Goal: Task Accomplishment & Management: Use online tool/utility

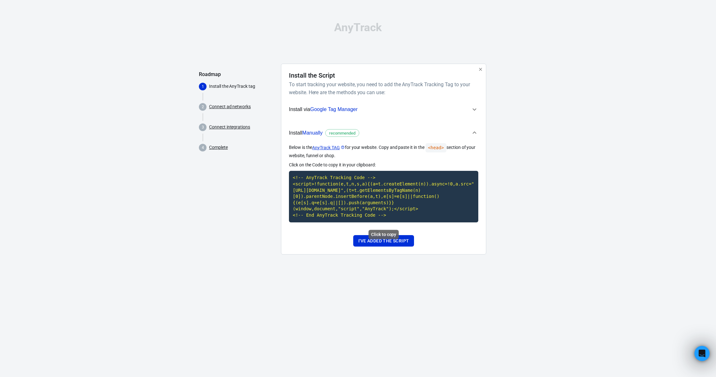
click at [384, 235] on div "Click to copy" at bounding box center [383, 234] width 30 height 9
click at [377, 234] on div "Click to copy" at bounding box center [383, 234] width 30 height 9
click at [379, 235] on div "Click to copy" at bounding box center [383, 234] width 30 height 9
click at [420, 222] on code "<!-- AnyTrack Tracking Code --> <script>!function(e,t,n,s,a){(a=t.createElement…" at bounding box center [383, 196] width 189 height 51
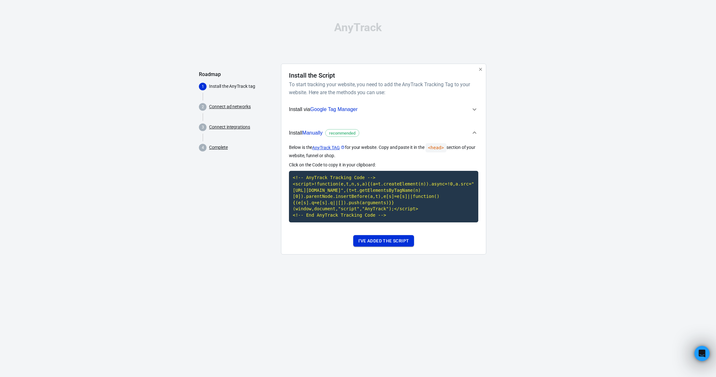
click at [376, 242] on button "I've added the script" at bounding box center [383, 241] width 61 height 12
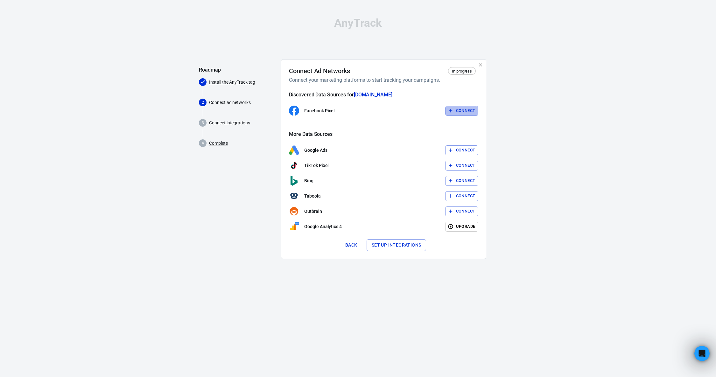
click at [455, 111] on button "Connect" at bounding box center [461, 111] width 33 height 10
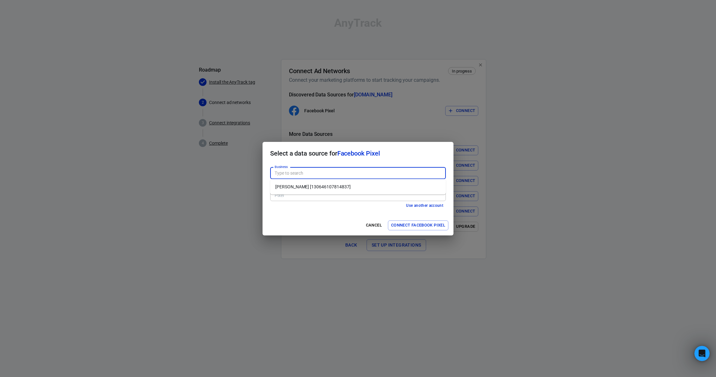
click at [294, 173] on input "Business" at bounding box center [357, 173] width 171 height 8
click at [299, 185] on li "[PERSON_NAME] [130646107814837]" at bounding box center [358, 187] width 176 height 10
type input "[PERSON_NAME] [130646107814837]"
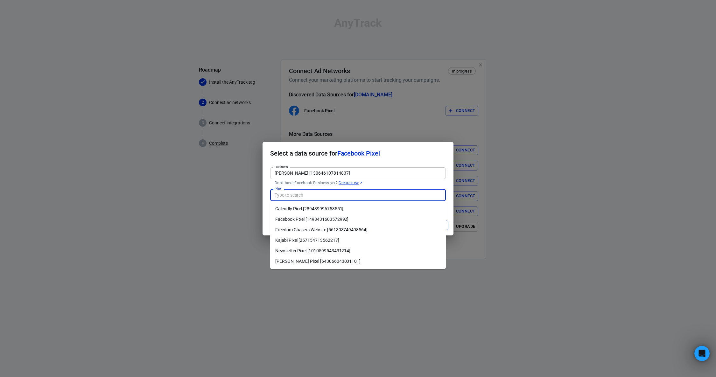
click at [298, 193] on input "Pixel" at bounding box center [357, 195] width 171 height 8
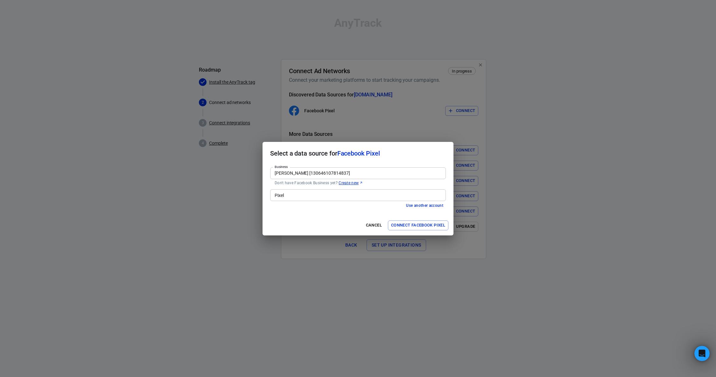
click at [566, 117] on div "Select a data source for Facebook Pixel Business [PERSON_NAME] [130646107814837…" at bounding box center [358, 188] width 716 height 377
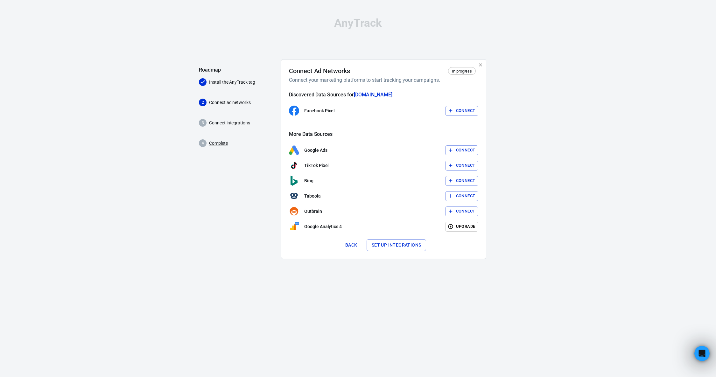
click at [462, 108] on button "Connect" at bounding box center [461, 111] width 33 height 10
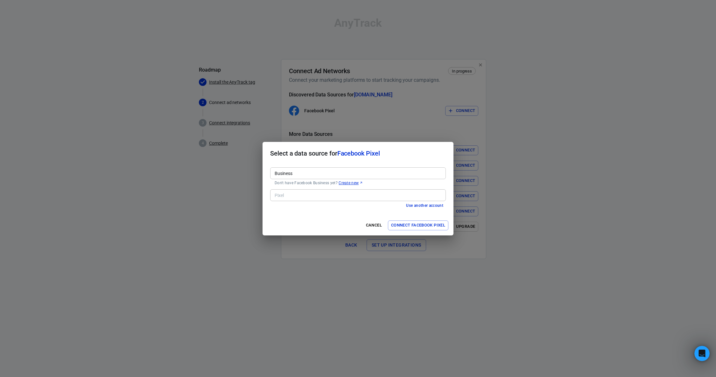
click at [276, 173] on input "Business" at bounding box center [357, 173] width 171 height 8
click at [287, 187] on li "[PERSON_NAME] [130646107814837]" at bounding box center [358, 187] width 176 height 10
type input "[PERSON_NAME] [130646107814837]"
click at [286, 193] on input "Pixel" at bounding box center [357, 195] width 171 height 8
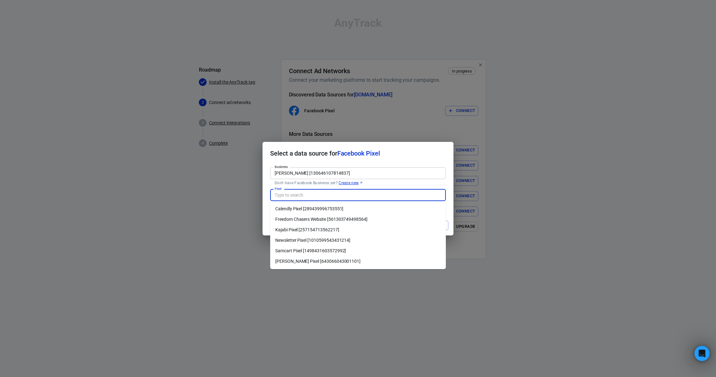
click at [286, 248] on li "Samcart Pixel [1498431603572992]" at bounding box center [358, 251] width 176 height 10
type input "Samcart Pixel [1498431603572992]"
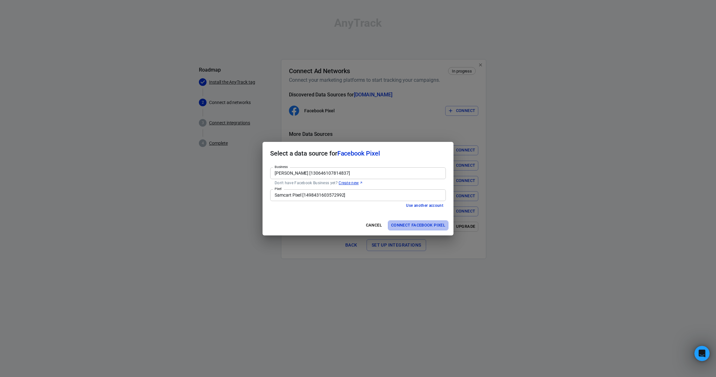
click at [404, 223] on button "Connect Facebook Pixel" at bounding box center [418, 225] width 60 height 10
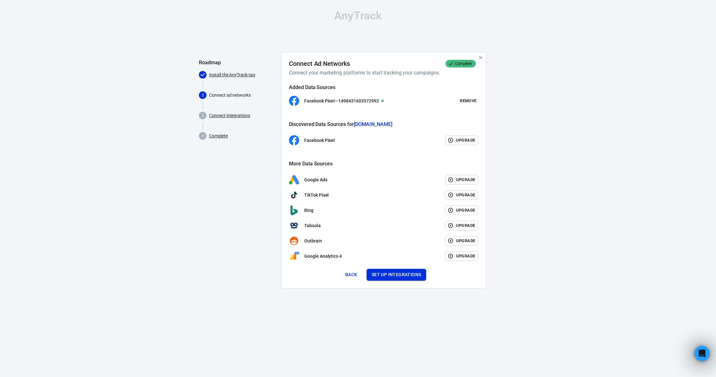
click at [383, 276] on button "Set up integrations" at bounding box center [397, 275] width 60 height 12
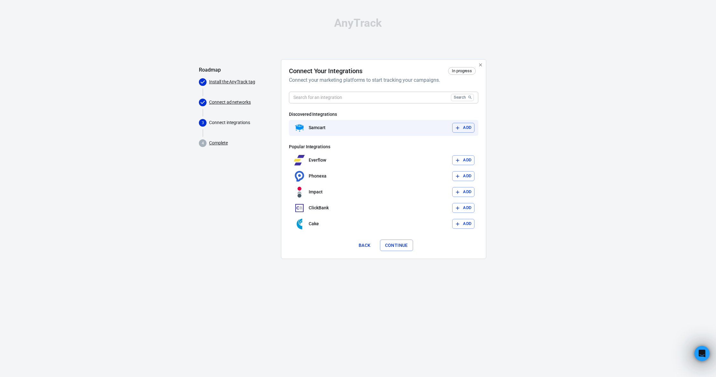
click at [464, 127] on button "Add" at bounding box center [463, 128] width 22 height 10
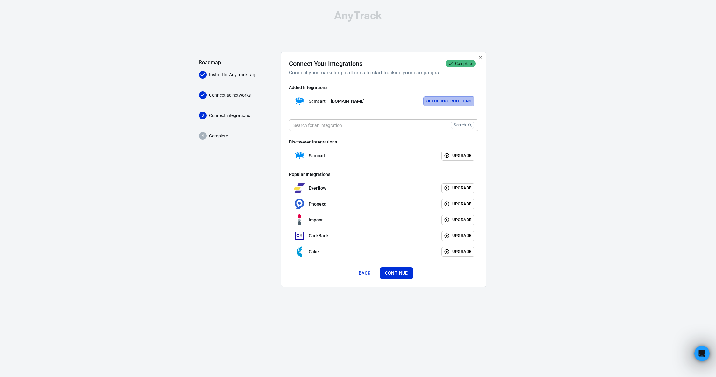
click at [438, 104] on button "Setup Instructions" at bounding box center [449, 101] width 52 height 10
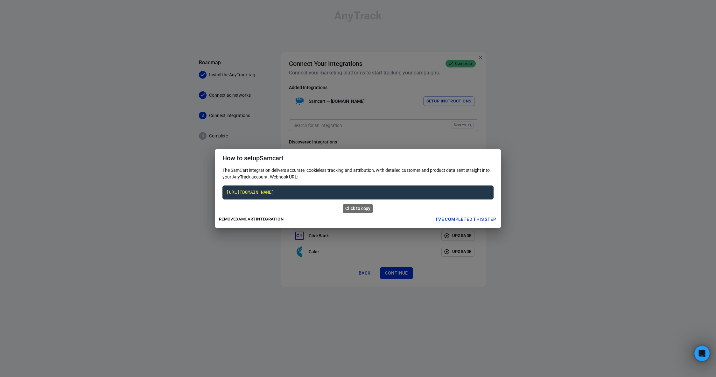
click at [371, 192] on code "[URL][DOMAIN_NAME]" at bounding box center [357, 192] width 271 height 14
click at [371, 191] on code "[URL][DOMAIN_NAME]" at bounding box center [357, 192] width 271 height 14
click at [456, 221] on button "I've completed this step" at bounding box center [465, 219] width 65 height 12
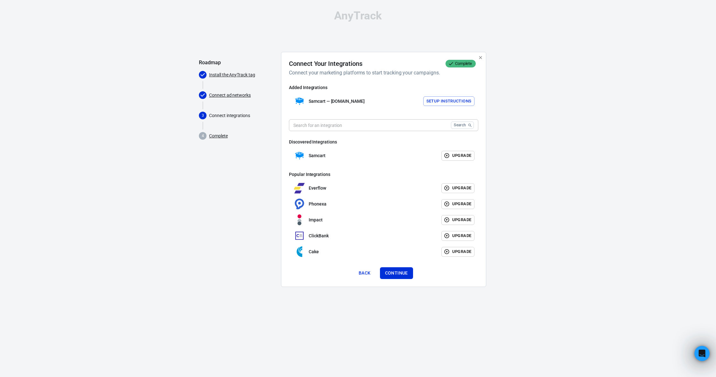
click at [449, 101] on button "Setup Instructions" at bounding box center [449, 101] width 52 height 10
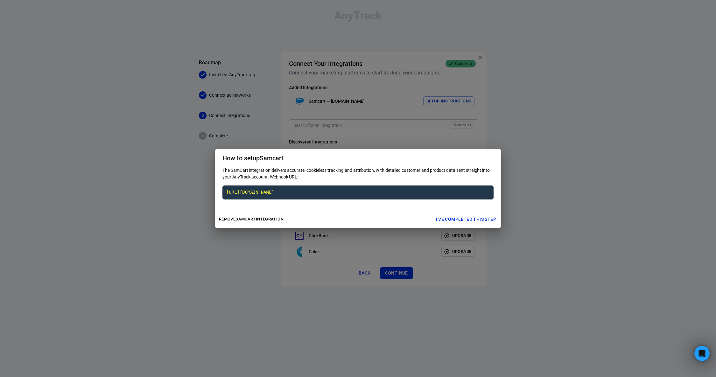
click at [477, 218] on button "I've completed this step" at bounding box center [465, 219] width 65 height 12
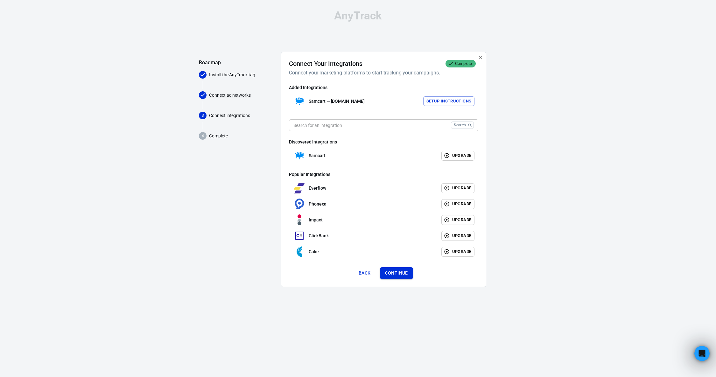
click at [405, 271] on button "Continue" at bounding box center [396, 273] width 33 height 12
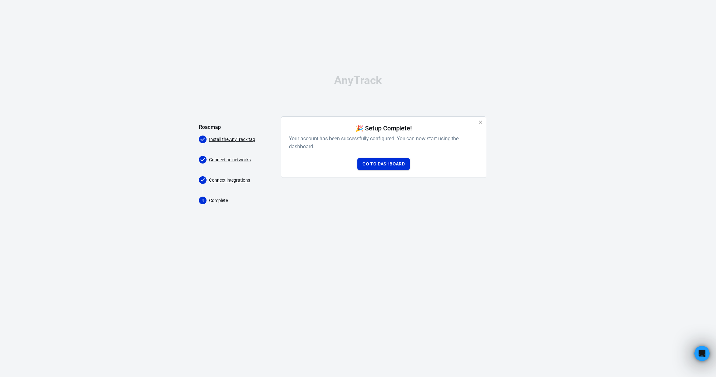
click at [378, 164] on link "Go to Dashboard" at bounding box center [383, 164] width 52 height 12
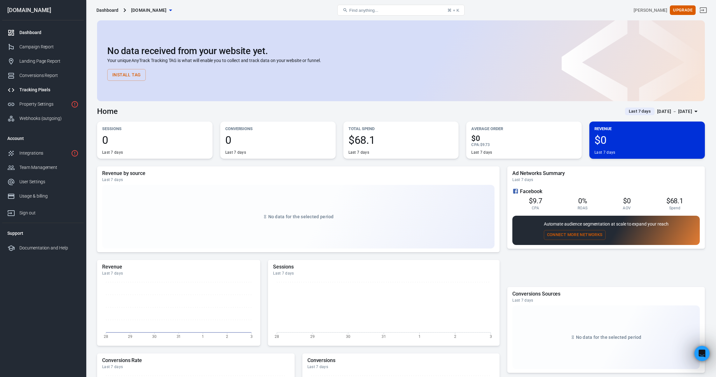
click at [44, 88] on div "Tracking Pixels" at bounding box center [48, 90] width 59 height 7
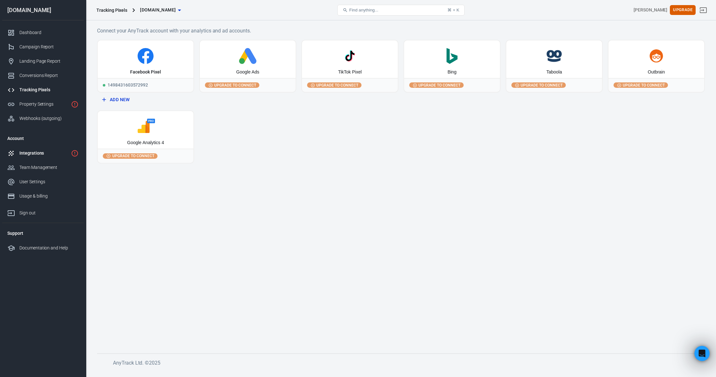
click at [46, 151] on div "Integrations" at bounding box center [43, 153] width 49 height 7
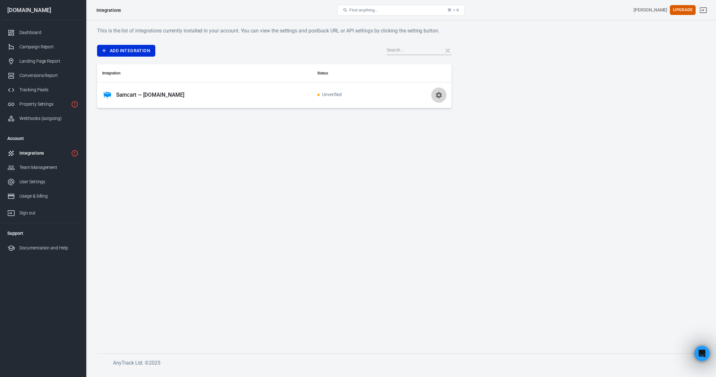
click at [437, 96] on icon "button" at bounding box center [439, 95] width 6 height 6
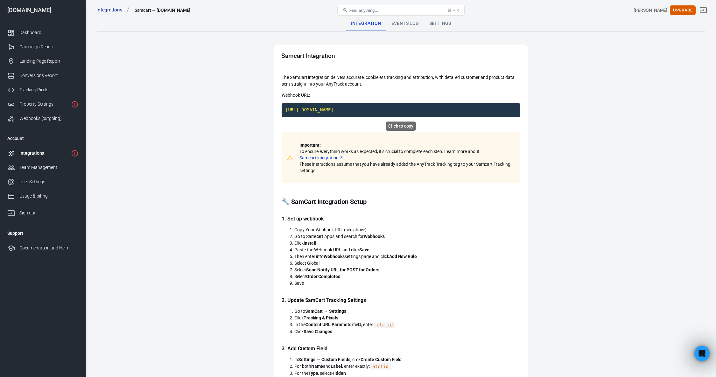
click at [380, 108] on code "[URL][DOMAIN_NAME]" at bounding box center [401, 110] width 239 height 14
click at [319, 158] on link "Samcart integration" at bounding box center [321, 158] width 44 height 6
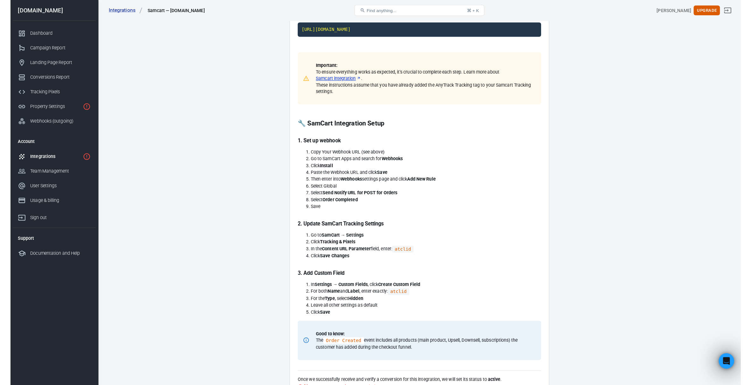
scroll to position [82, 0]
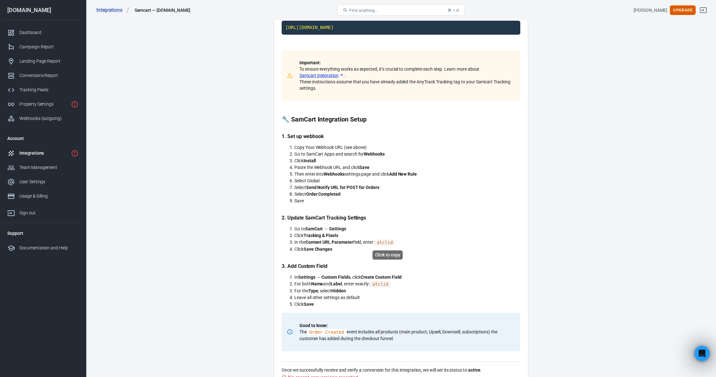
click at [388, 241] on code "atclid" at bounding box center [384, 242] width 21 height 7
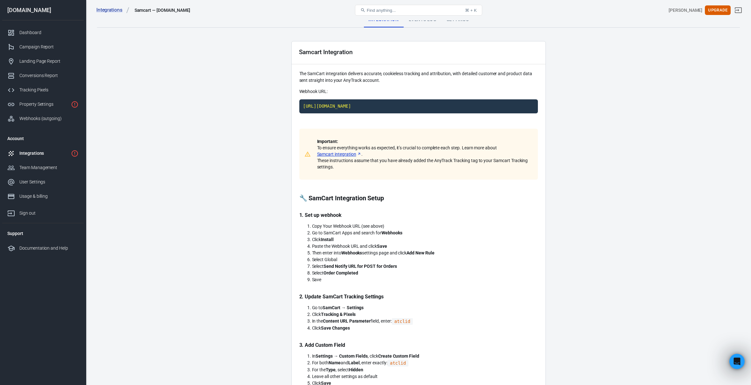
scroll to position [0, 0]
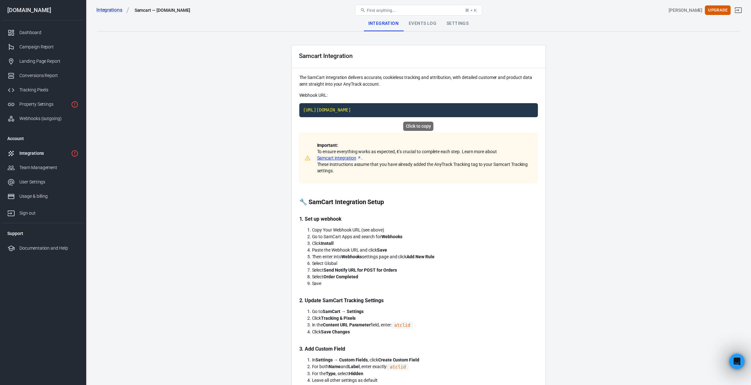
click at [436, 108] on code "[URL][DOMAIN_NAME]" at bounding box center [418, 110] width 239 height 14
click at [416, 128] on div "Click to copy" at bounding box center [418, 126] width 30 height 9
click at [416, 111] on code "[URL][DOMAIN_NAME]" at bounding box center [418, 110] width 239 height 14
click at [35, 108] on link "Property Settings" at bounding box center [42, 104] width 81 height 14
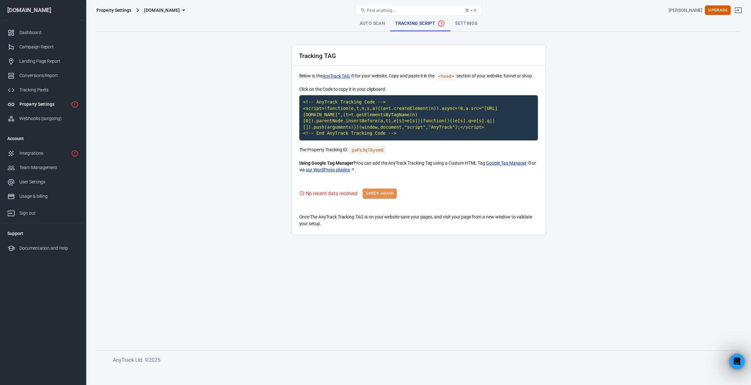
click at [374, 194] on button "Check Again" at bounding box center [380, 193] width 34 height 10
click at [43, 155] on div "Integrations" at bounding box center [43, 153] width 49 height 7
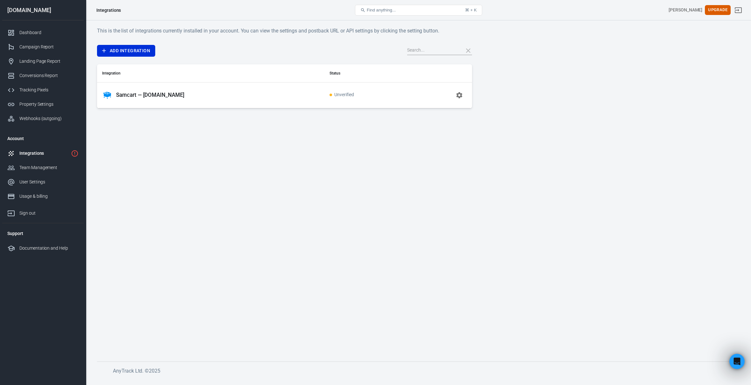
click at [459, 96] on icon "button" at bounding box center [460, 95] width 6 height 6
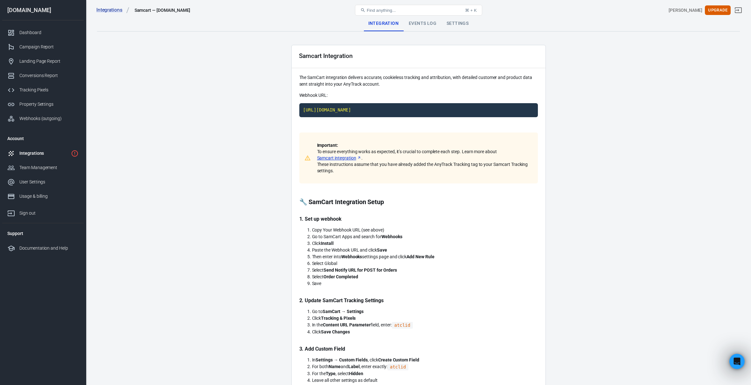
click at [604, 111] on main "Integration Events Log Settings Samcart Integration The SamCart integration del…" at bounding box center [418, 299] width 643 height 567
click at [114, 9] on link "Integrations" at bounding box center [112, 10] width 33 height 7
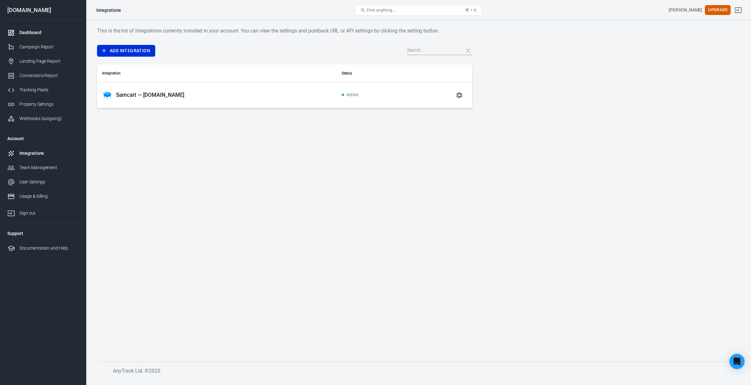
click at [29, 37] on link "Dashboard" at bounding box center [42, 32] width 81 height 14
